Goal: Task Accomplishment & Management: Use online tool/utility

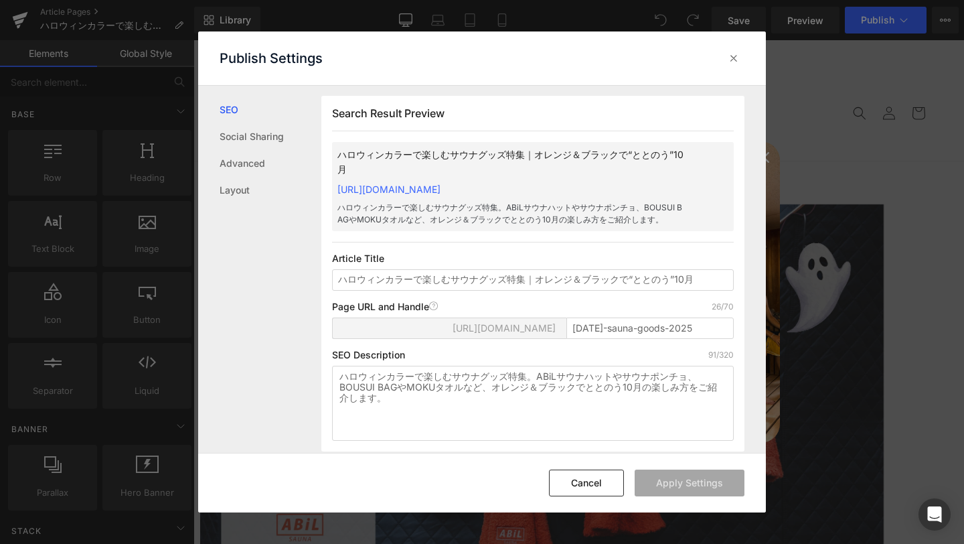
click at [0, 0] on div "Publish Settings" at bounding box center [0, 0] width 0 height 0
click at [731, 58] on icon at bounding box center [733, 58] width 13 height 13
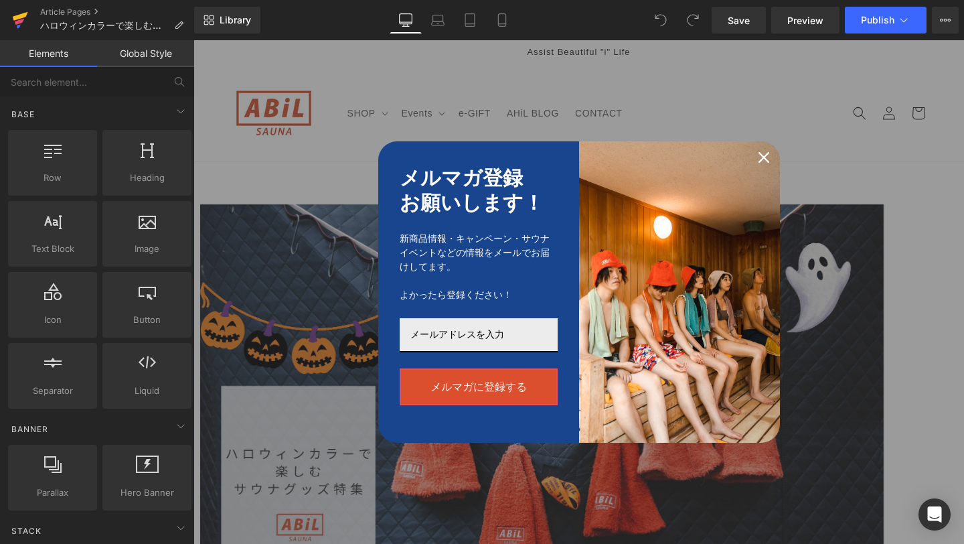
click at [19, 10] on icon at bounding box center [20, 19] width 16 height 33
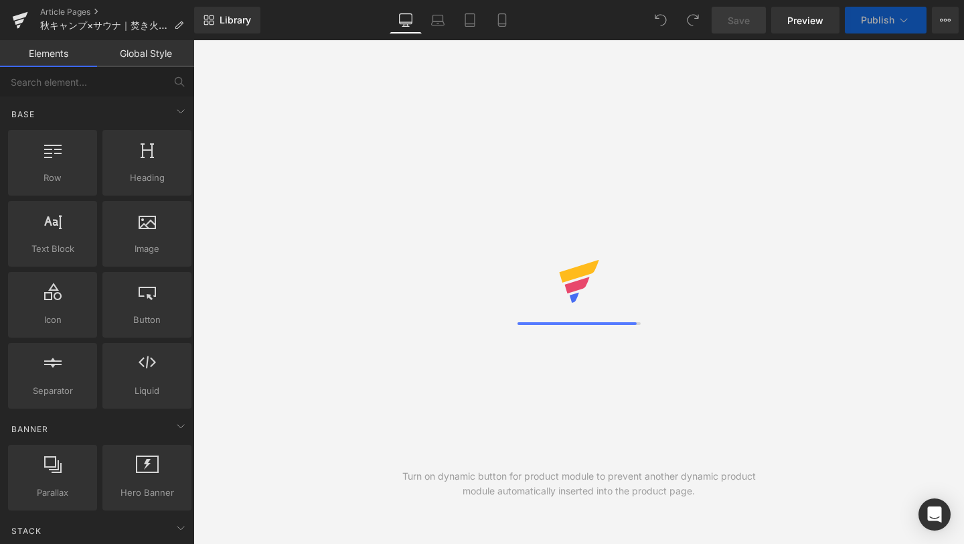
click at [15, 19] on icon at bounding box center [20, 16] width 15 height 9
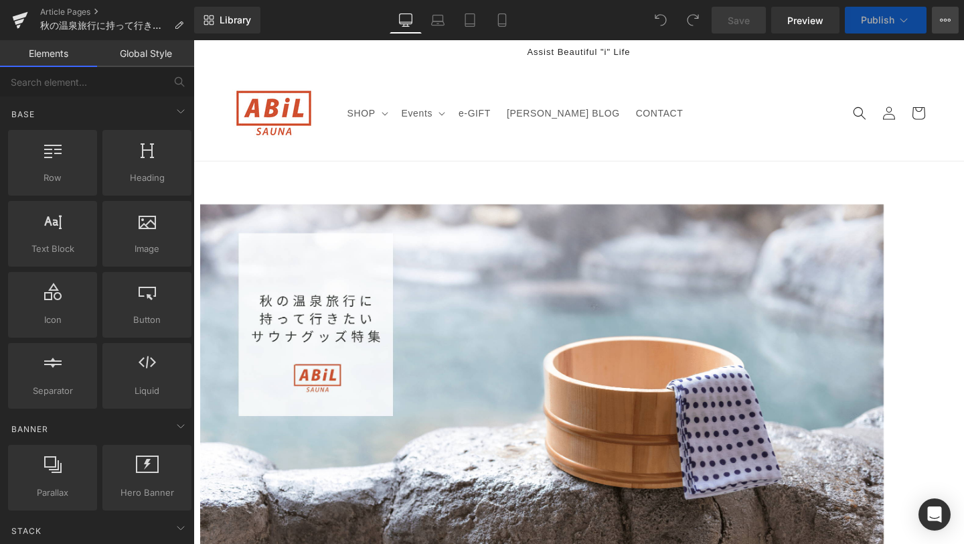
click at [951, 10] on button "View Live Page View with current Template Save Template to Library Schedule Pub…" at bounding box center [945, 20] width 27 height 27
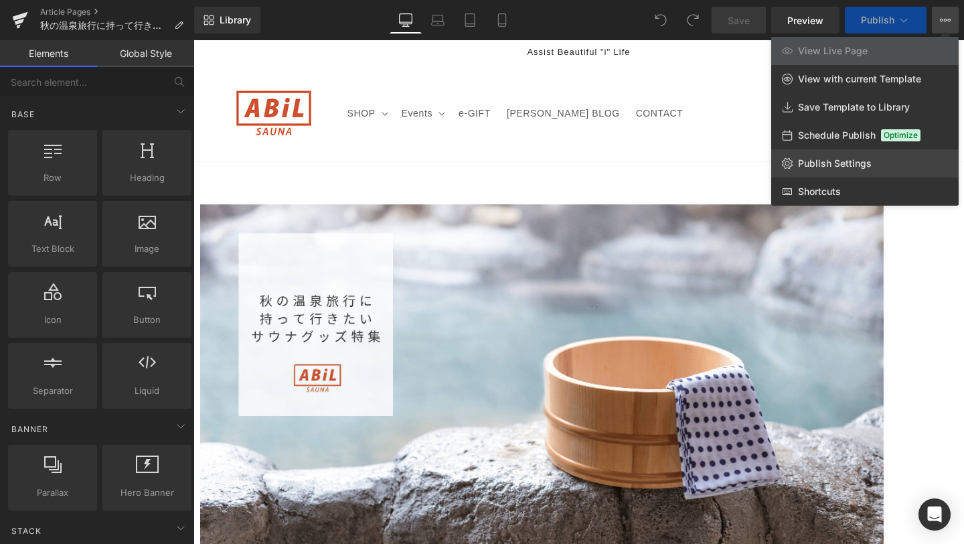
click at [848, 153] on link "Publish Settings" at bounding box center [866, 163] width 188 height 28
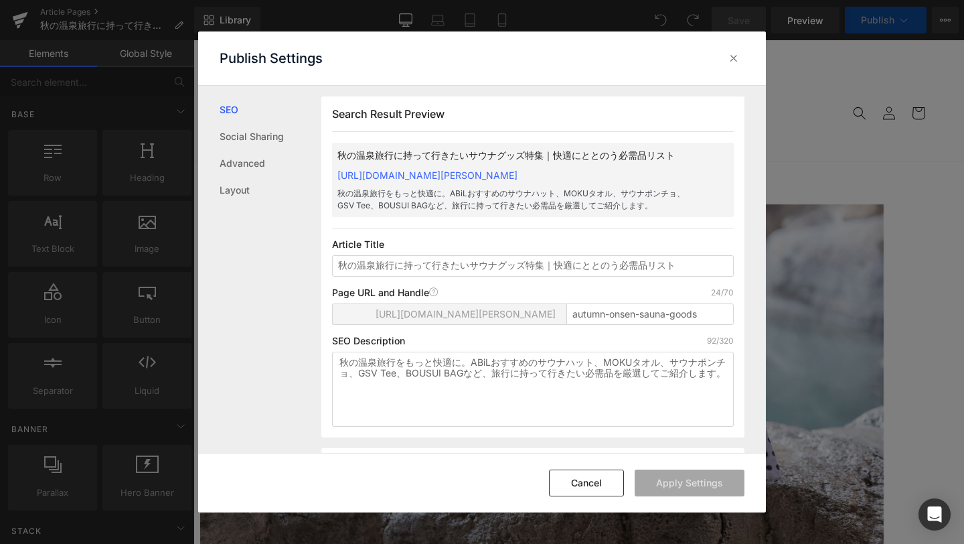
scroll to position [1, 0]
copy link "https://abil-japan.myshopify.com/blogs/ahil-blog/autumn-onsen-sauna-goods"
